Goal: Answer question/provide support: Share knowledge or assist other users

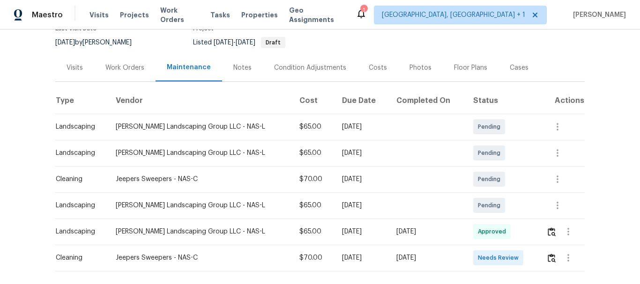
scroll to position [139, 0]
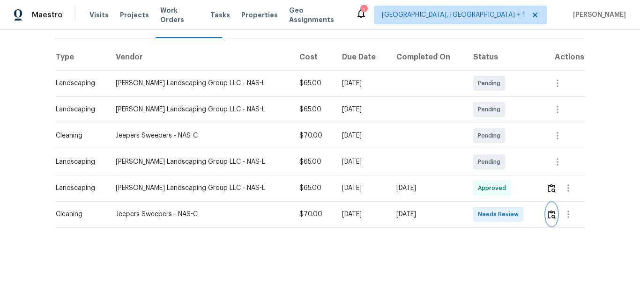
click at [547, 210] on img "button" at bounding box center [551, 214] width 8 height 9
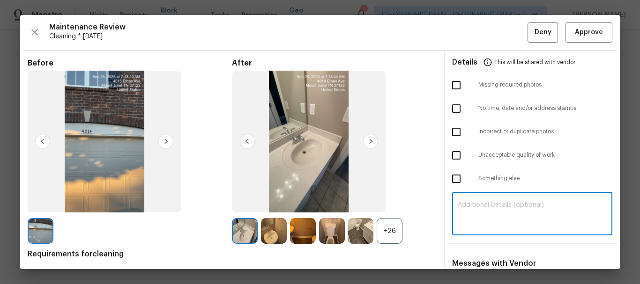
click at [505, 213] on textarea at bounding box center [531, 215] width 149 height 26
paste textarea "Maintenance Audit Team: Hello! Unfortunately, this cleaning visit completed on …"
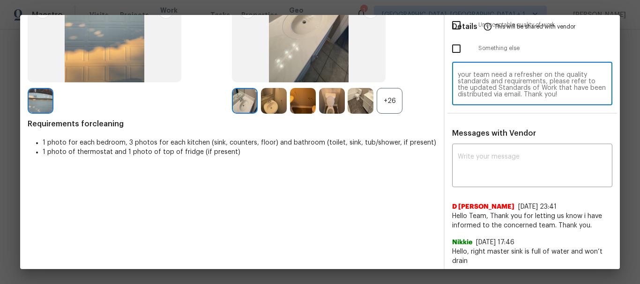
scroll to position [134, 0]
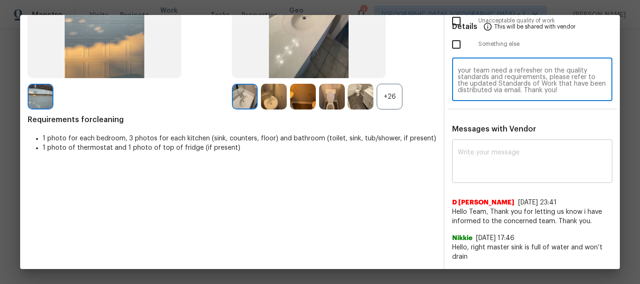
type textarea "Maintenance Audit Team: Hello! Unfortunately, this cleaning visit completed on …"
click at [499, 170] on textarea at bounding box center [531, 162] width 149 height 26
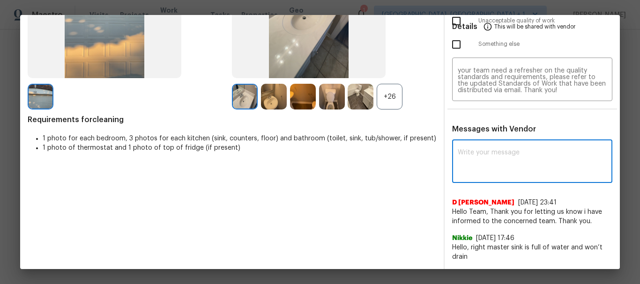
paste textarea "Maintenance Audit Team: Hello! Unfortunately, this cleaning visit completed on …"
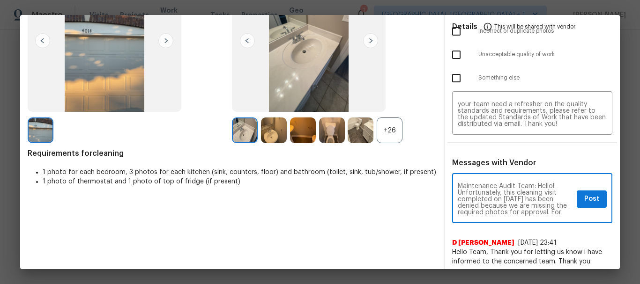
scroll to position [0, 0]
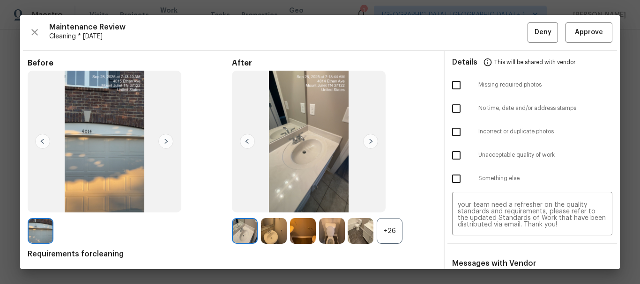
type textarea "Maintenance Audit Team: Hello! Unfortunately, this cleaning visit completed on …"
click at [446, 79] on input "checkbox" at bounding box center [456, 85] width 20 height 20
checkbox input "true"
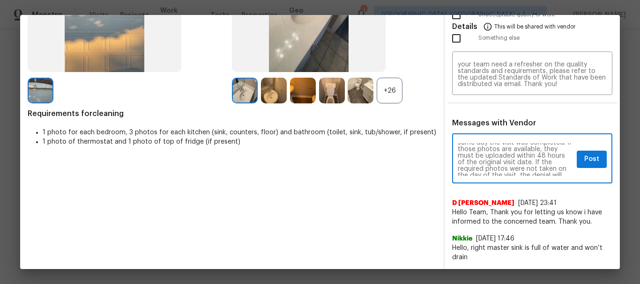
scroll to position [75, 0]
click at [584, 163] on span "Post" at bounding box center [591, 160] width 15 height 12
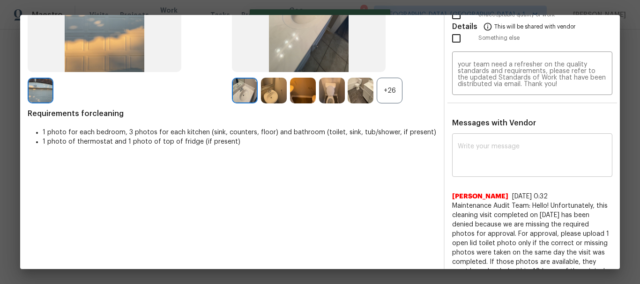
scroll to position [0, 0]
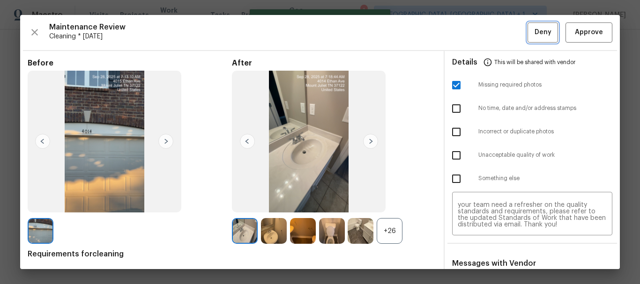
click at [533, 23] on button "Deny" at bounding box center [542, 32] width 30 height 20
